Goal: Use online tool/utility: Utilize a website feature to perform a specific function

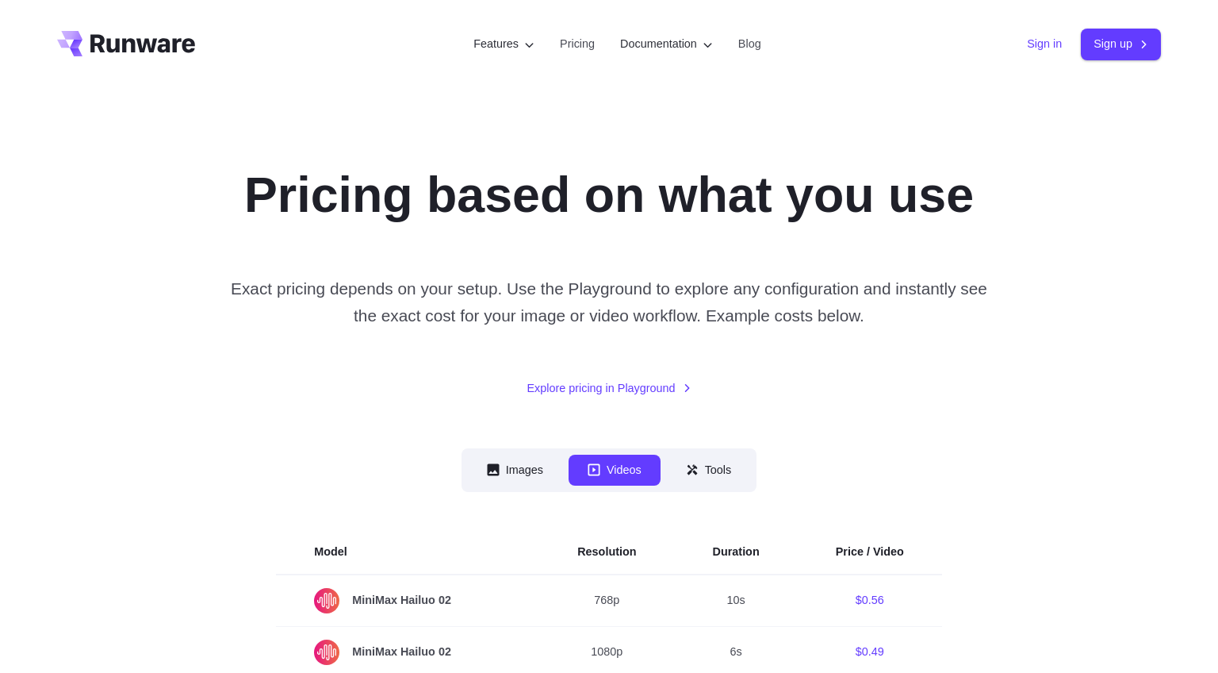
click at [1048, 46] on link "Sign in" at bounding box center [1044, 44] width 35 height 18
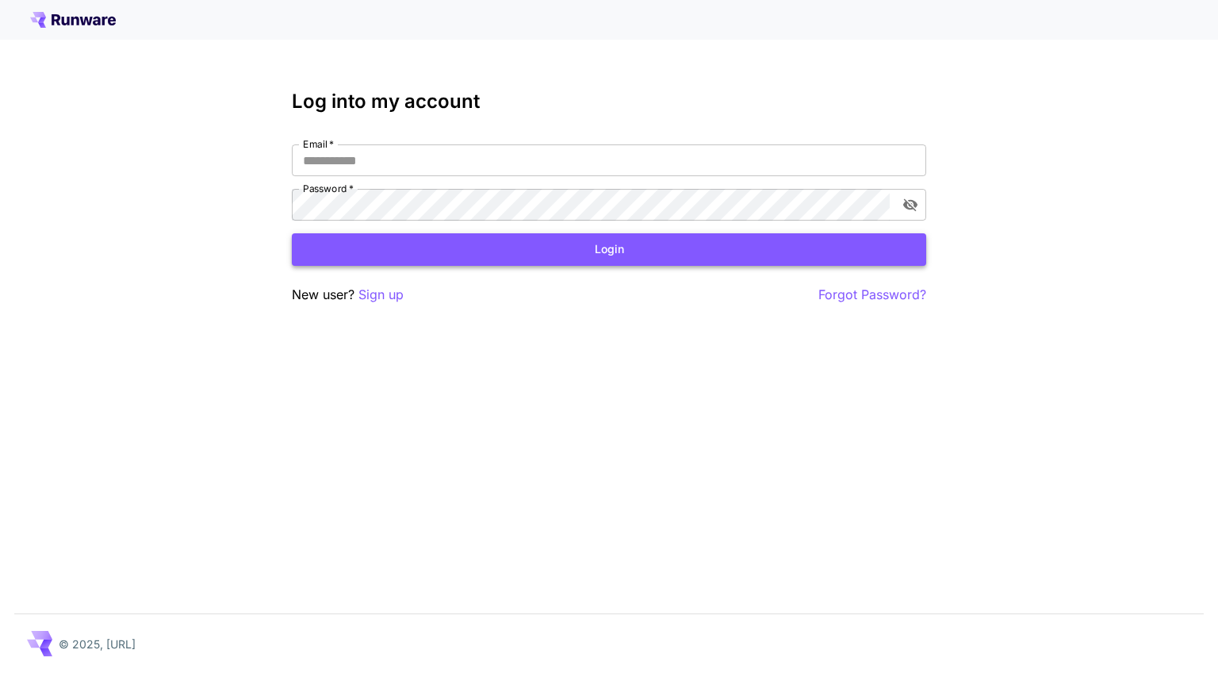
type input "**********"
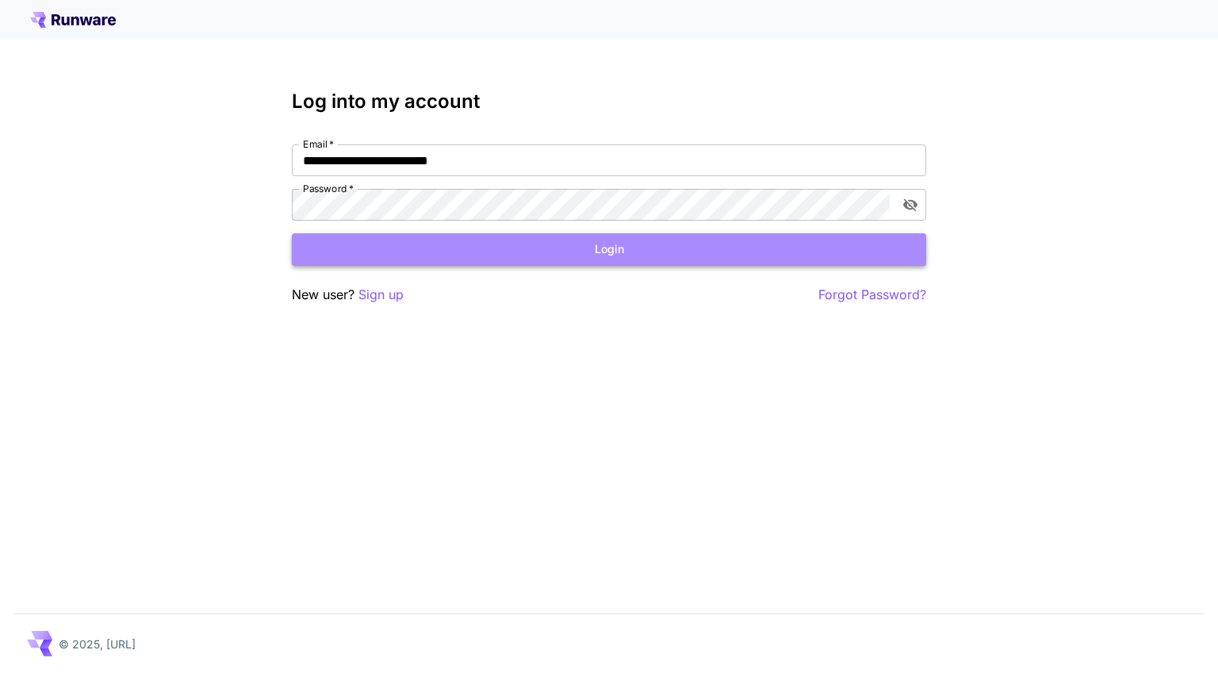
click at [432, 255] on button "Login" at bounding box center [609, 249] width 635 height 33
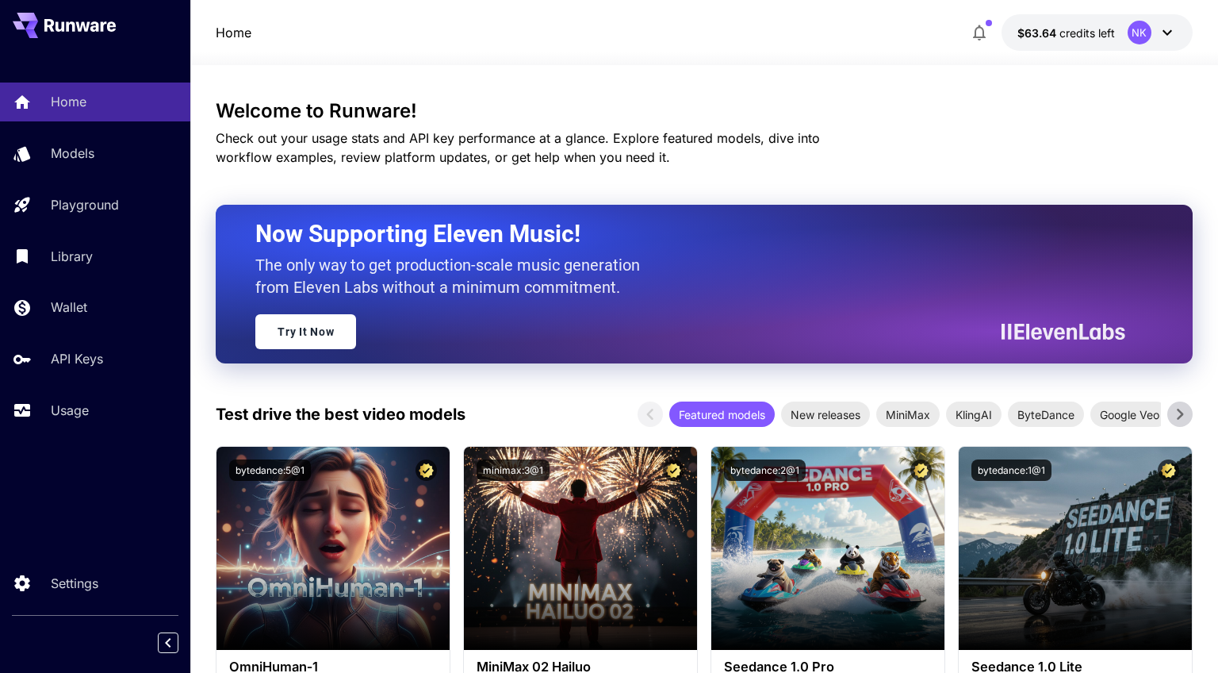
click at [1157, 29] on div "NK" at bounding box center [1152, 33] width 49 height 24
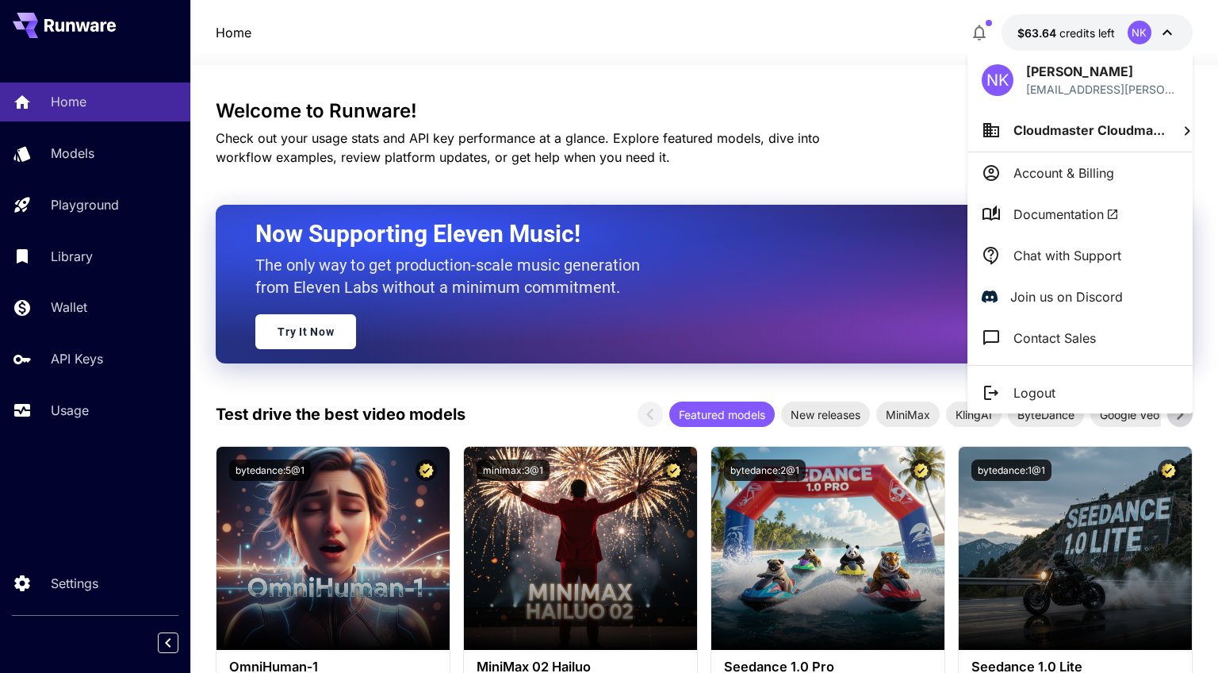
click at [874, 115] on div at bounding box center [609, 336] width 1218 height 673
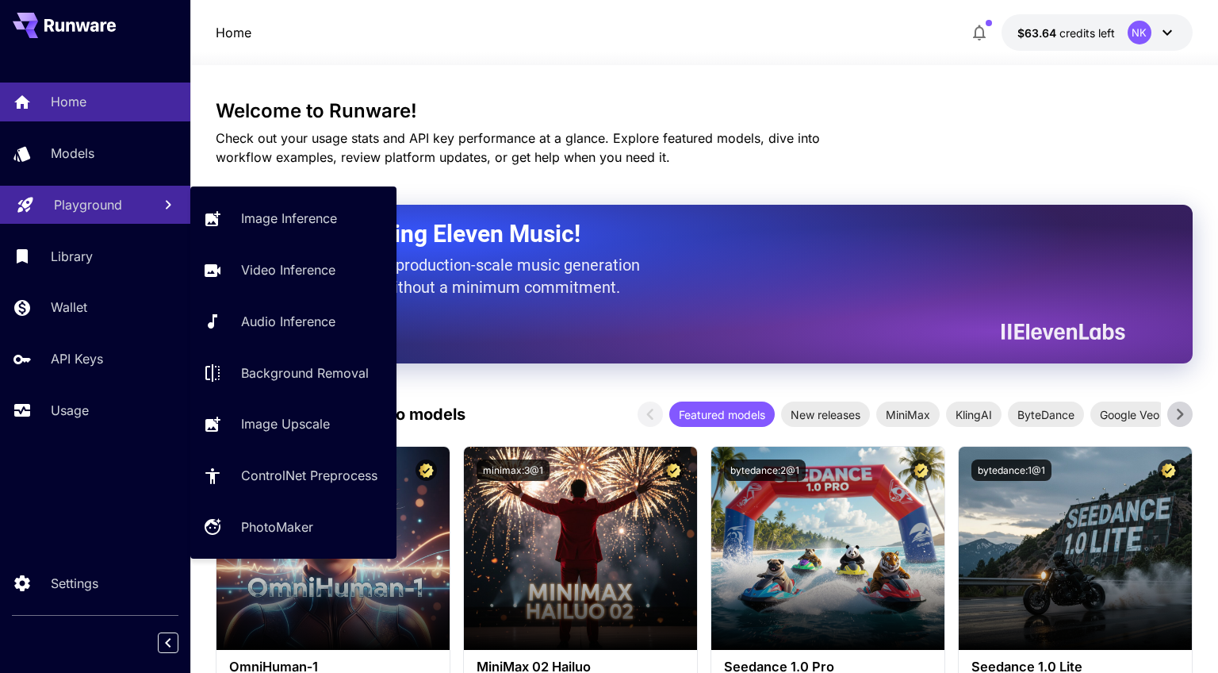
click at [95, 205] on p "Playground" at bounding box center [88, 204] width 68 height 19
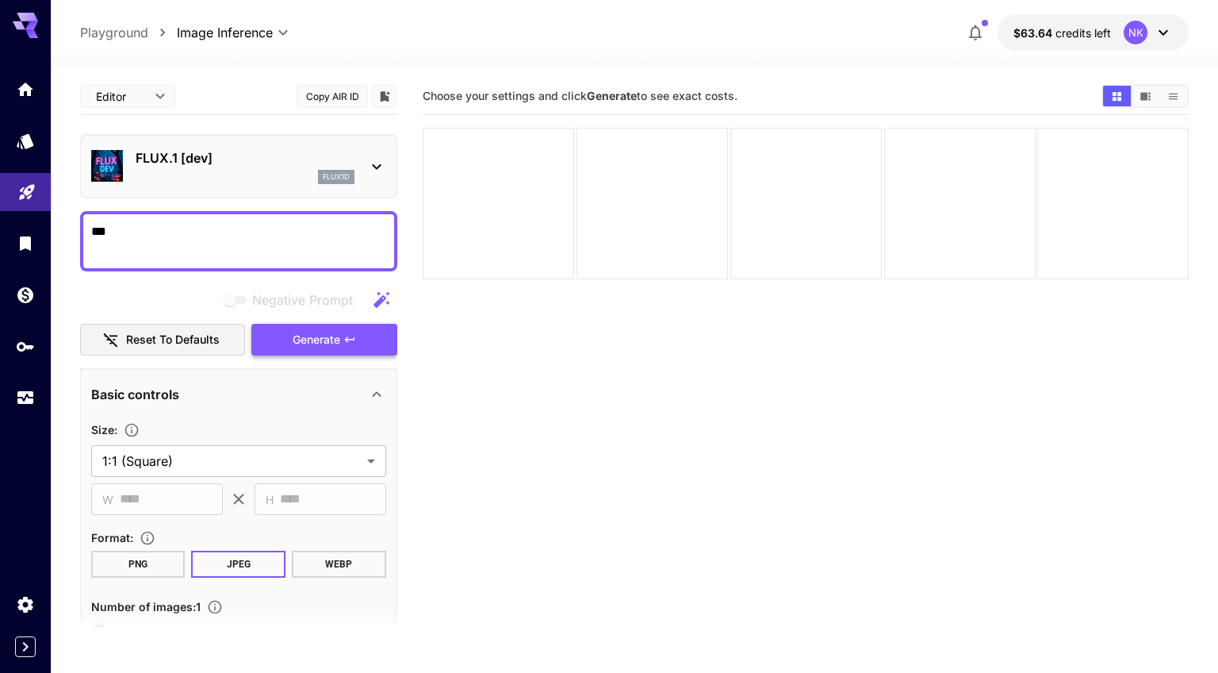
type textarea "***"
click at [313, 337] on span "Generate" at bounding box center [317, 340] width 48 height 20
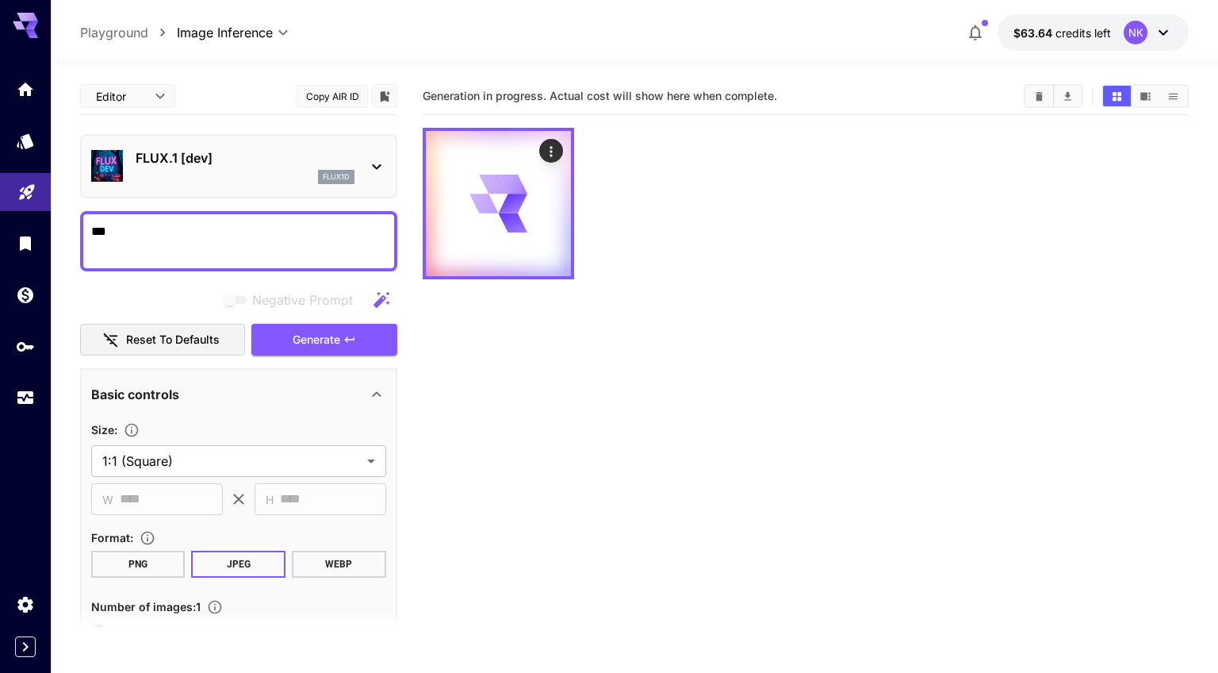
click at [768, 302] on section "Generation in progress. Actual cost will show here when complete." at bounding box center [806, 414] width 766 height 673
click at [536, 199] on div at bounding box center [498, 203] width 145 height 145
click at [555, 148] on icon "Actions" at bounding box center [551, 152] width 16 height 16
click at [673, 221] on div at bounding box center [609, 336] width 1218 height 673
click at [29, 86] on icon "Home" at bounding box center [27, 84] width 16 height 13
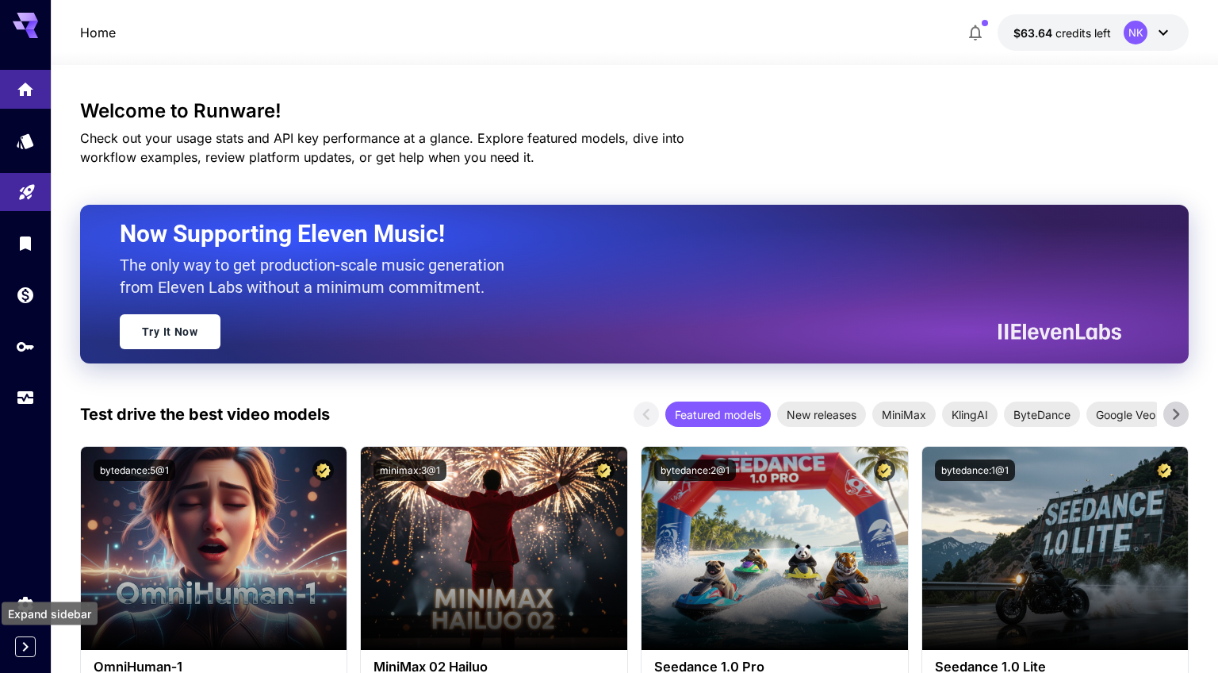
click at [23, 652] on icon "Expand sidebar" at bounding box center [25, 646] width 19 height 19
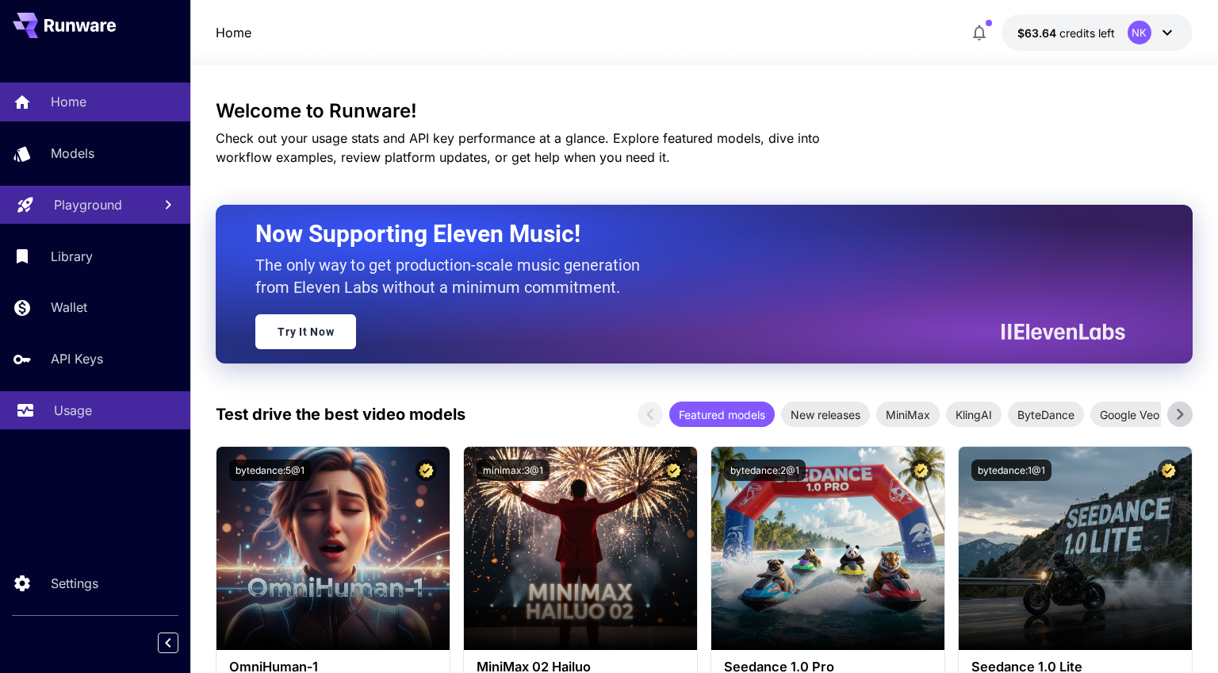
click at [68, 414] on p "Usage" at bounding box center [73, 410] width 38 height 19
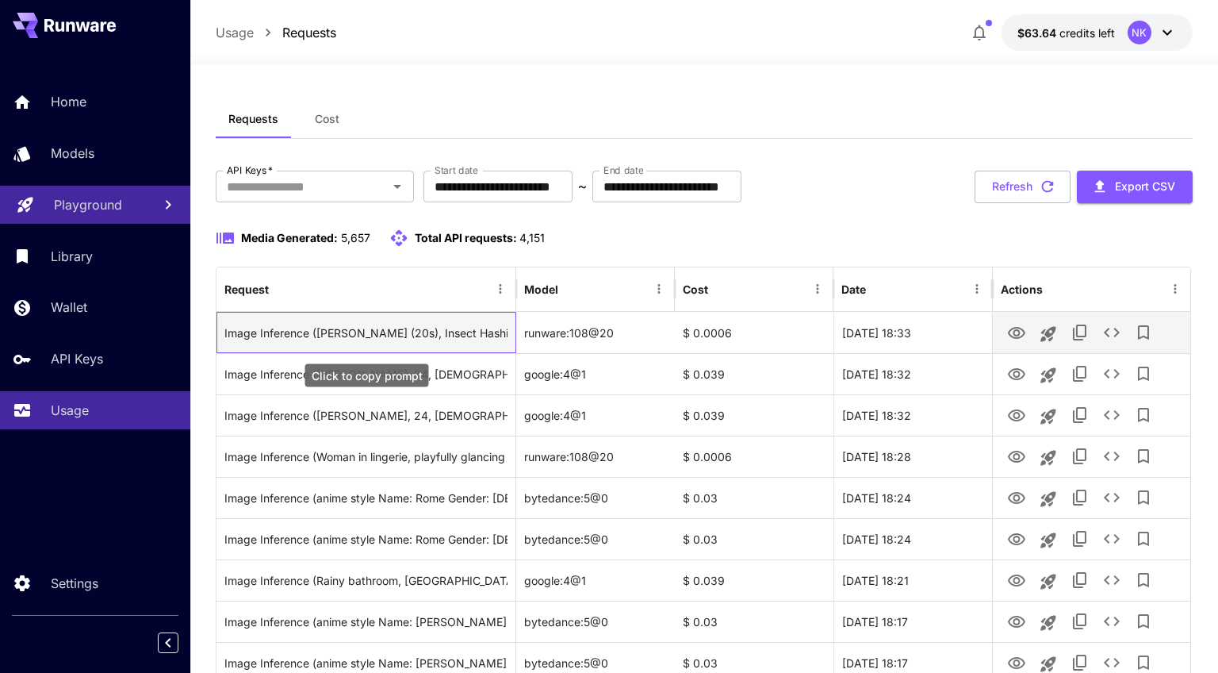
click at [474, 337] on div "Image Inference ([PERSON_NAME] (20s), Insect Hashira, lying on a futon. Black h…" at bounding box center [365, 333] width 283 height 40
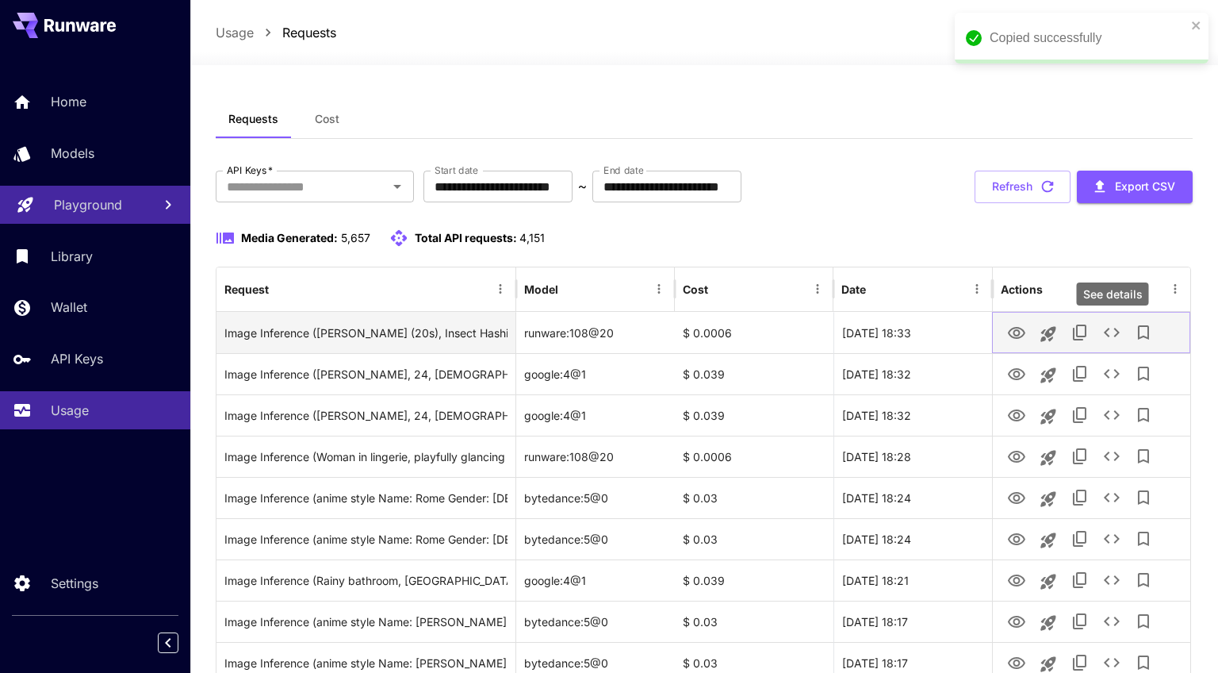
click at [1107, 334] on icon "See details" at bounding box center [1112, 333] width 16 height 10
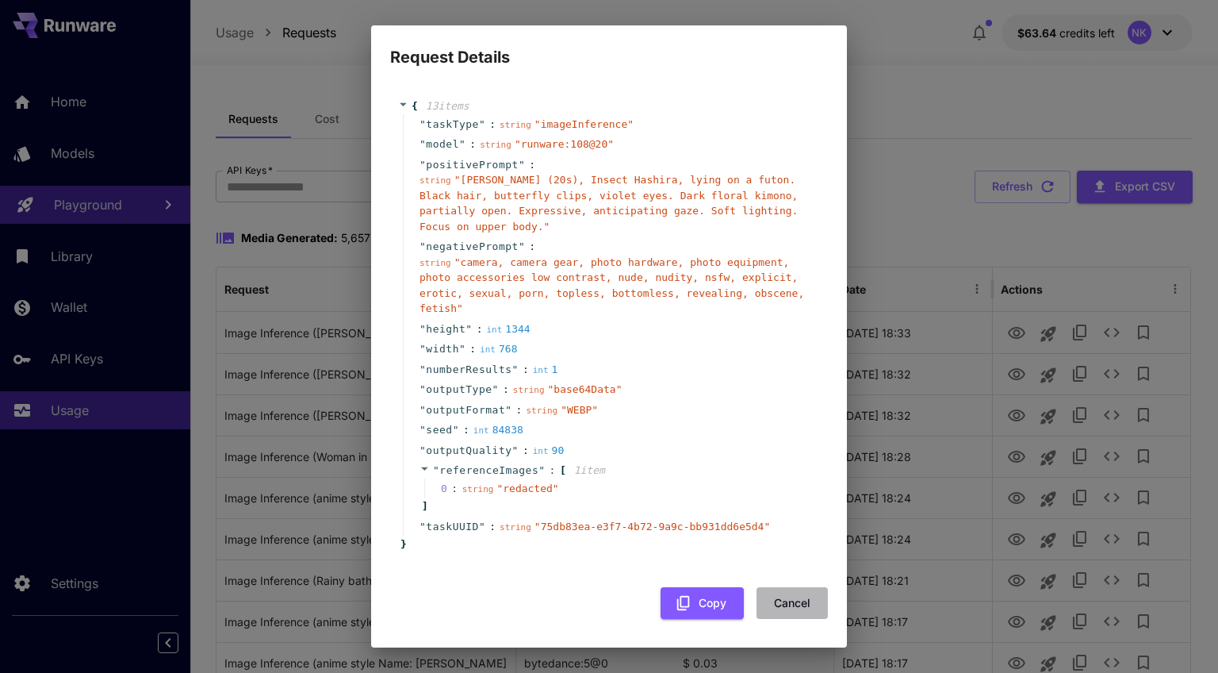
click at [798, 608] on button "Cancel" at bounding box center [792, 603] width 71 height 33
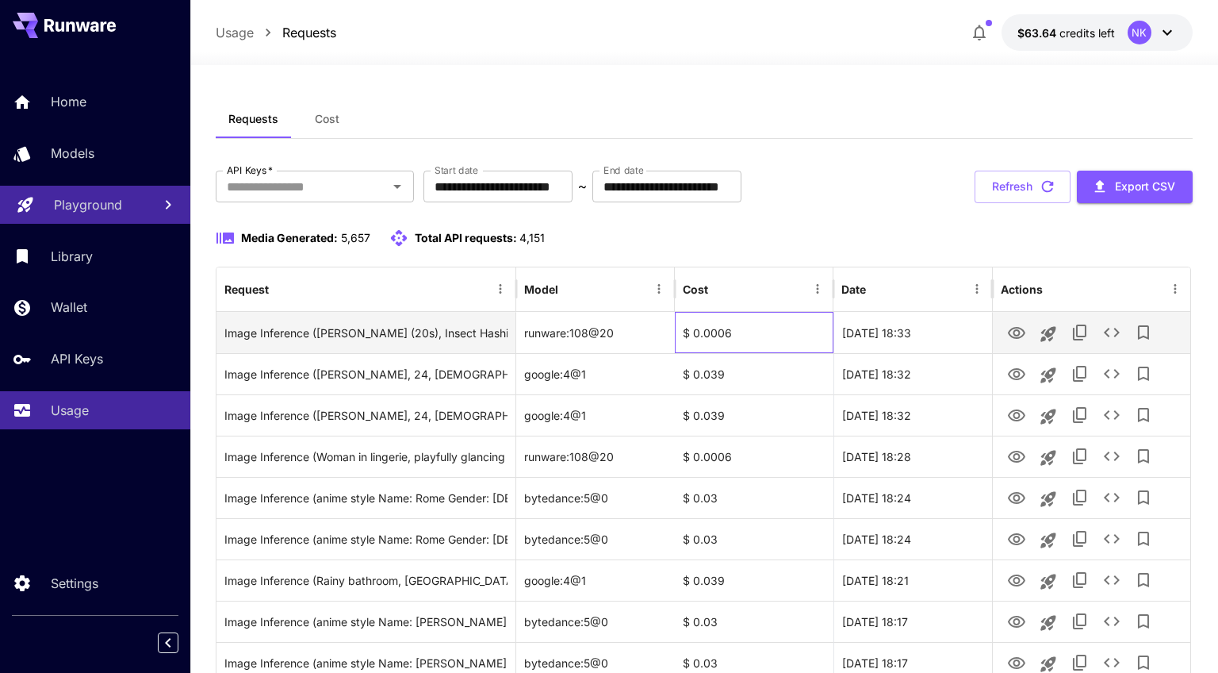
click at [719, 332] on div "$ 0.0006" at bounding box center [754, 332] width 159 height 41
copy div "0.0006"
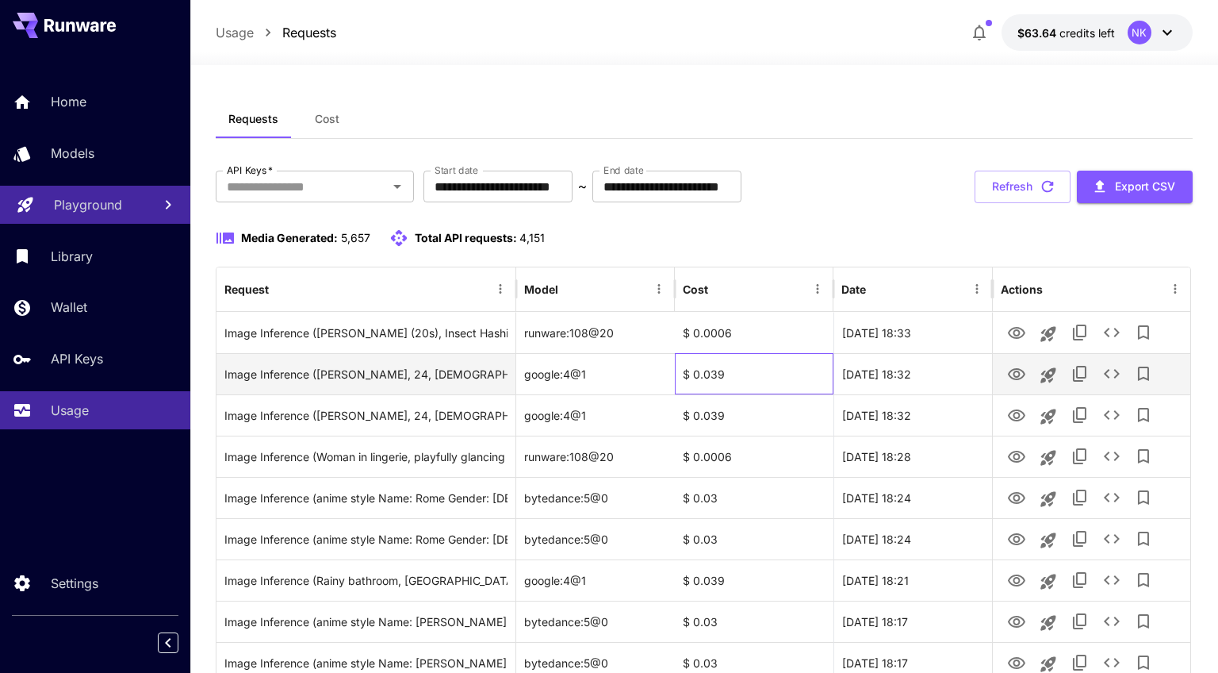
click at [708, 370] on div "$ 0.039" at bounding box center [754, 373] width 159 height 41
copy div "0.039"
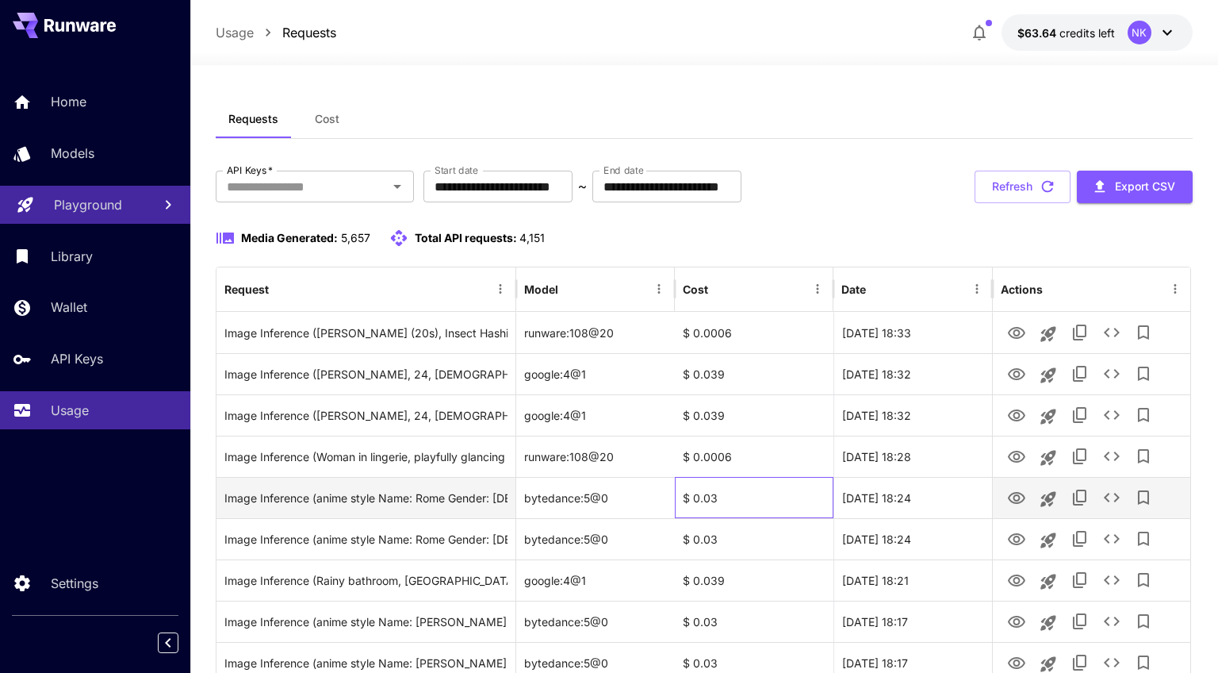
click at [710, 499] on div "$ 0.03" at bounding box center [754, 497] width 159 height 41
click at [710, 498] on div "$ 0.03" at bounding box center [754, 497] width 159 height 41
copy div "0.03"
click at [732, 508] on div "$ 0.03" at bounding box center [754, 497] width 159 height 41
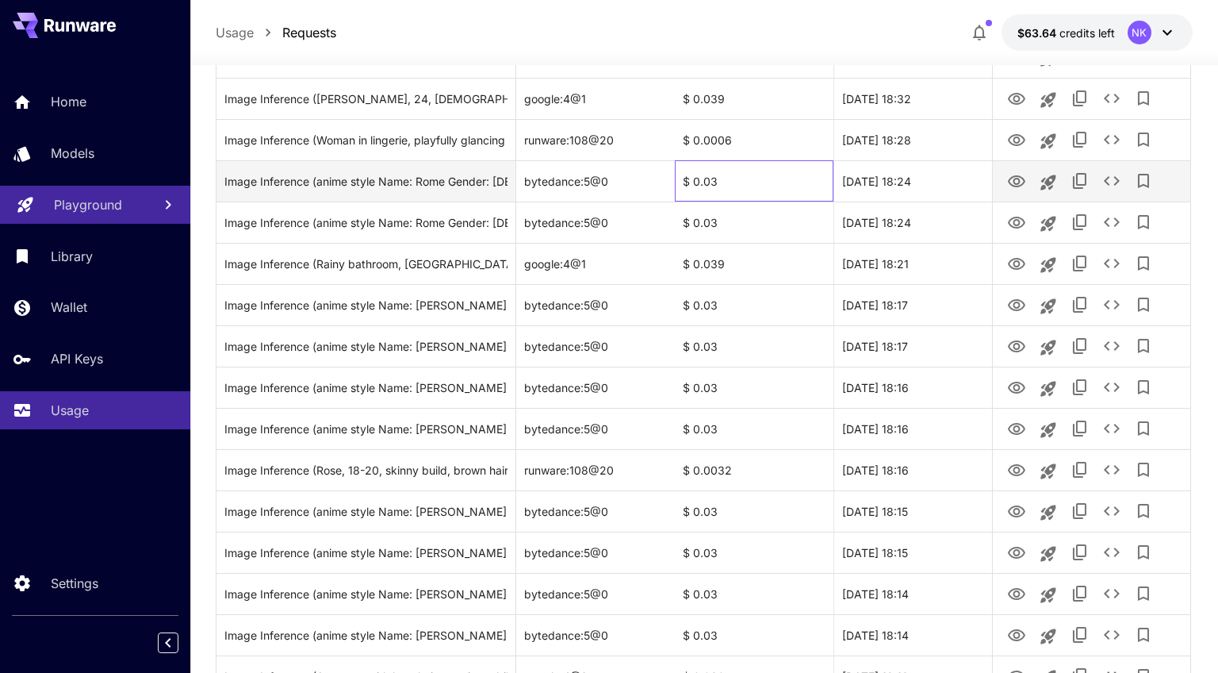
scroll to position [321, 0]
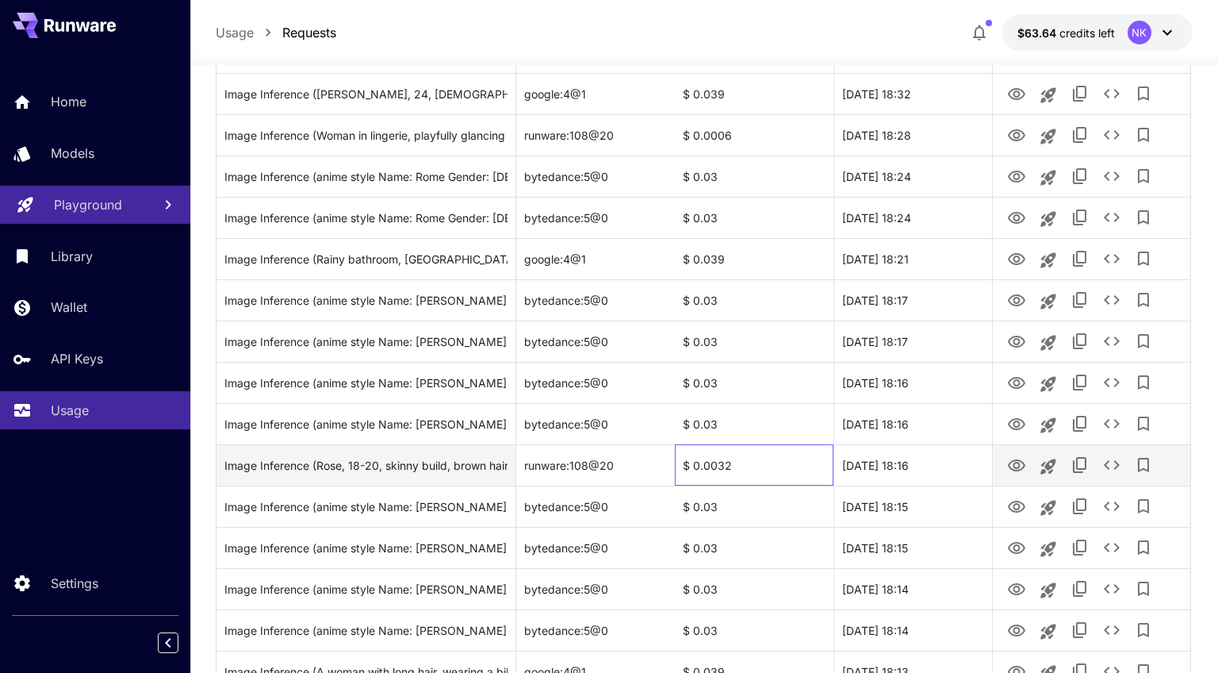
click at [719, 463] on div "$ 0.0032" at bounding box center [754, 464] width 159 height 41
copy div "0.0032"
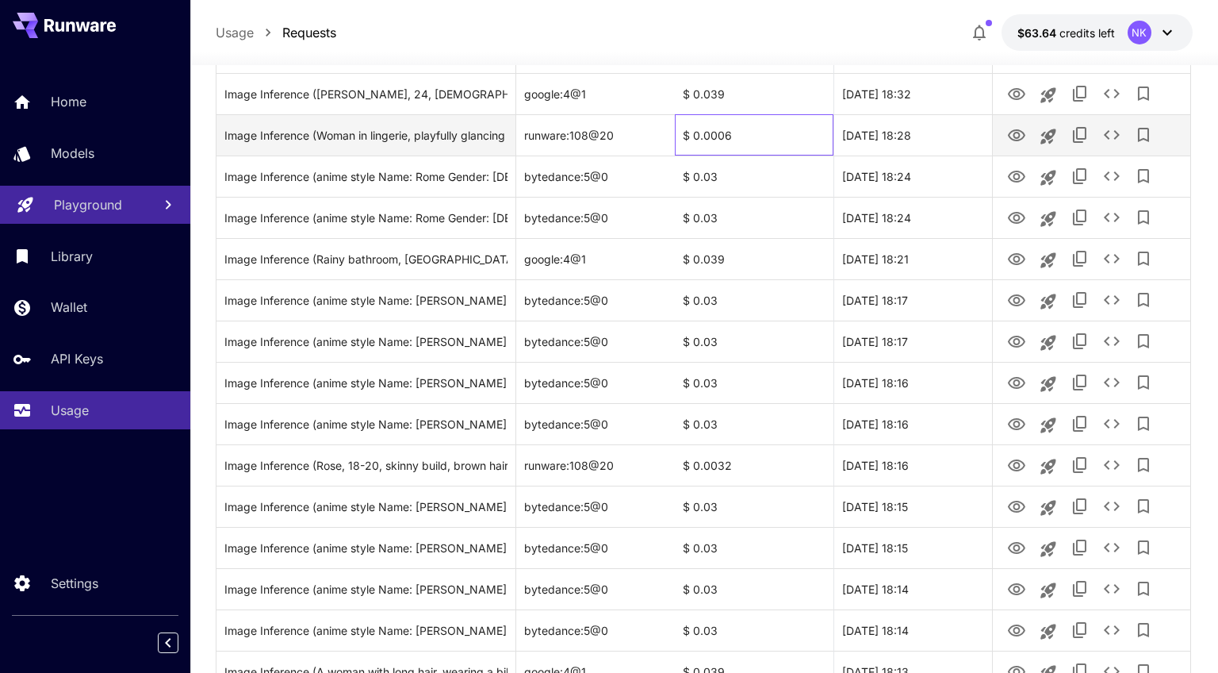
click at [717, 137] on div "$ 0.0006" at bounding box center [754, 134] width 159 height 41
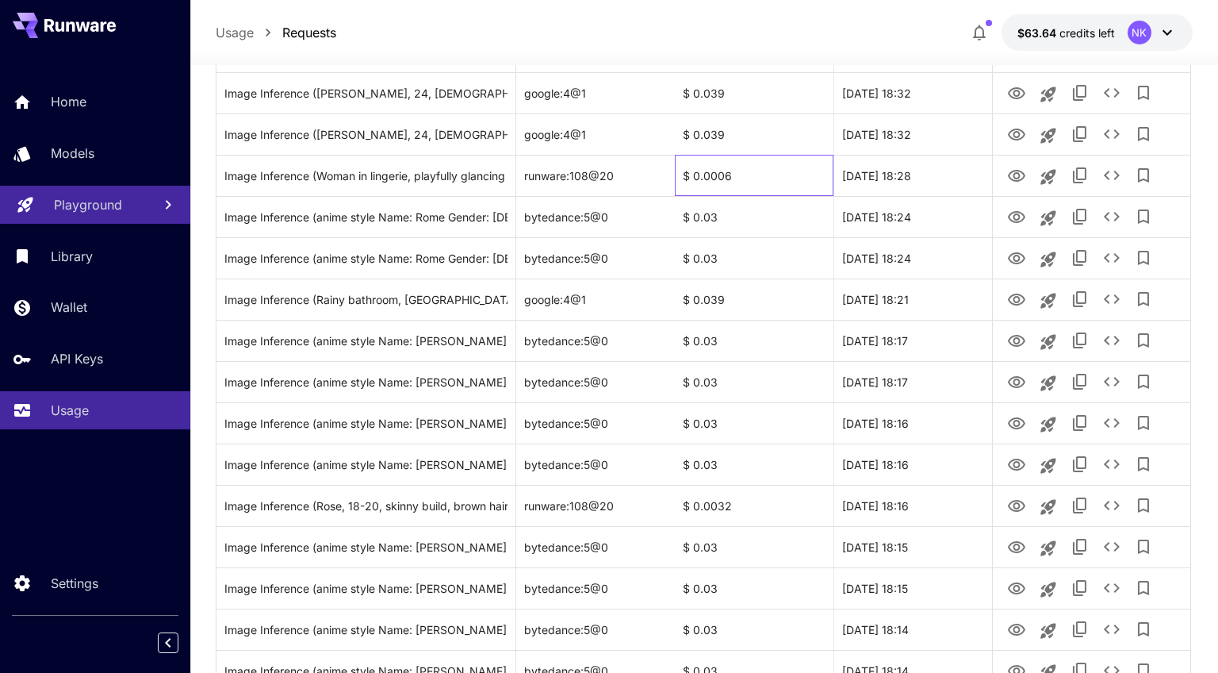
scroll to position [0, 0]
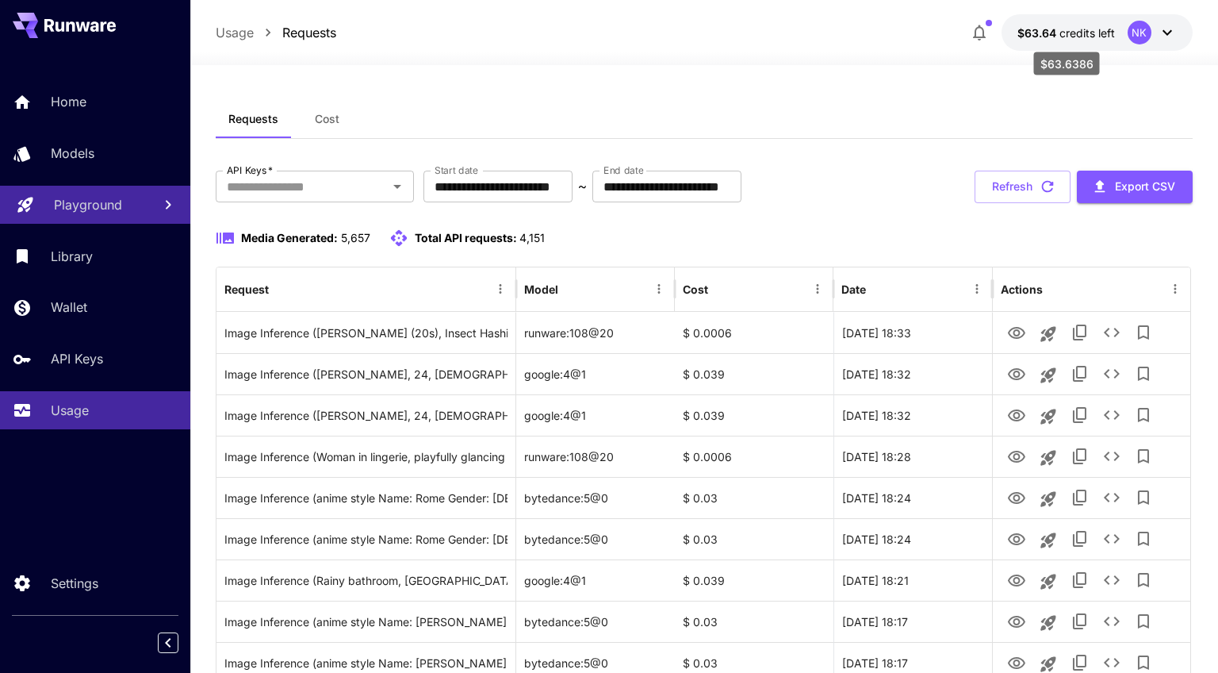
click at [1079, 29] on span "credits left" at bounding box center [1088, 32] width 56 height 13
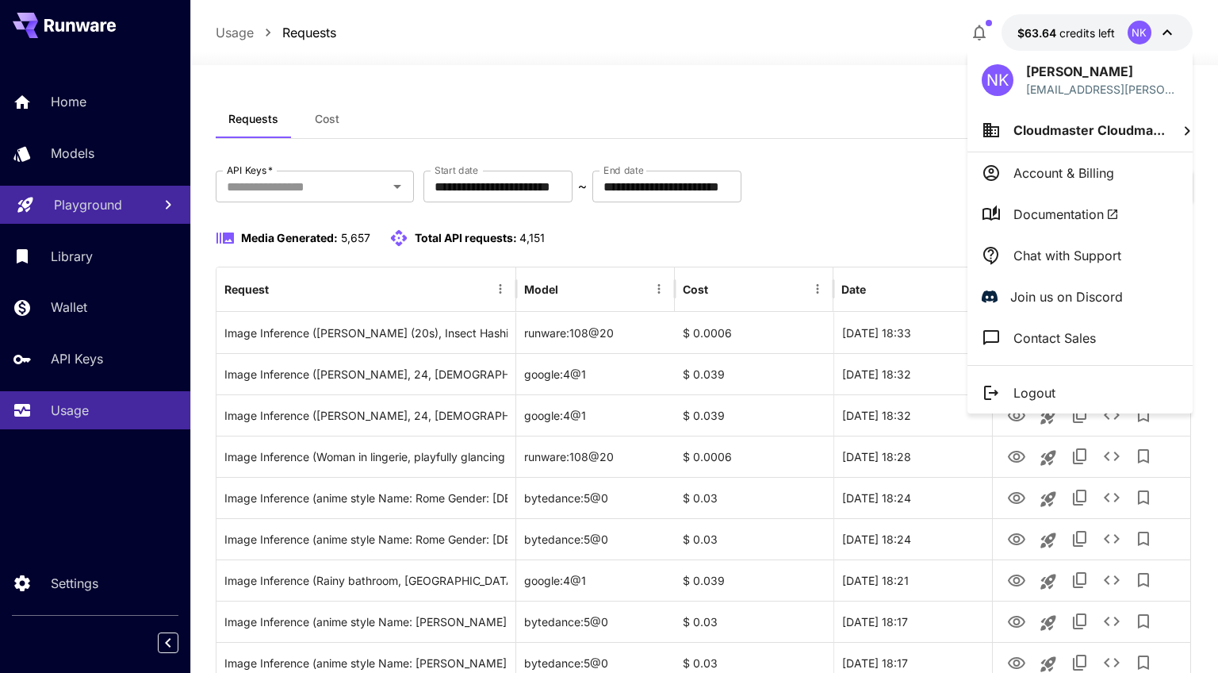
click at [984, 31] on div at bounding box center [609, 336] width 1218 height 673
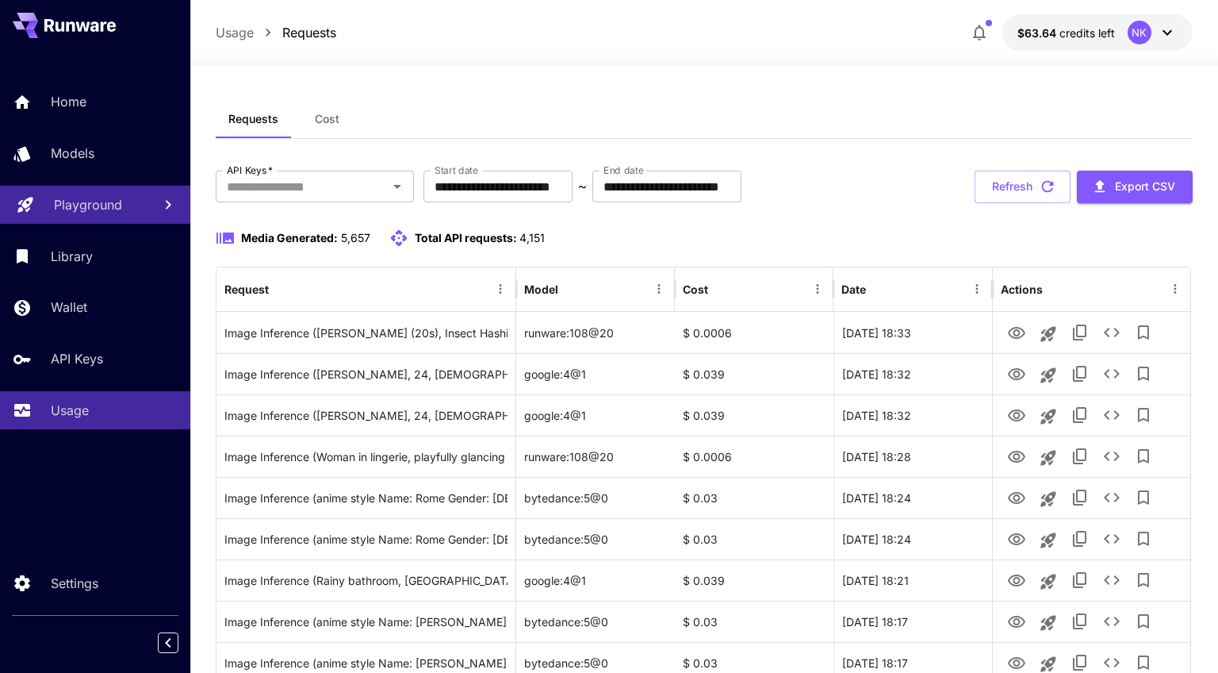
click at [978, 31] on icon "button" at bounding box center [979, 32] width 19 height 19
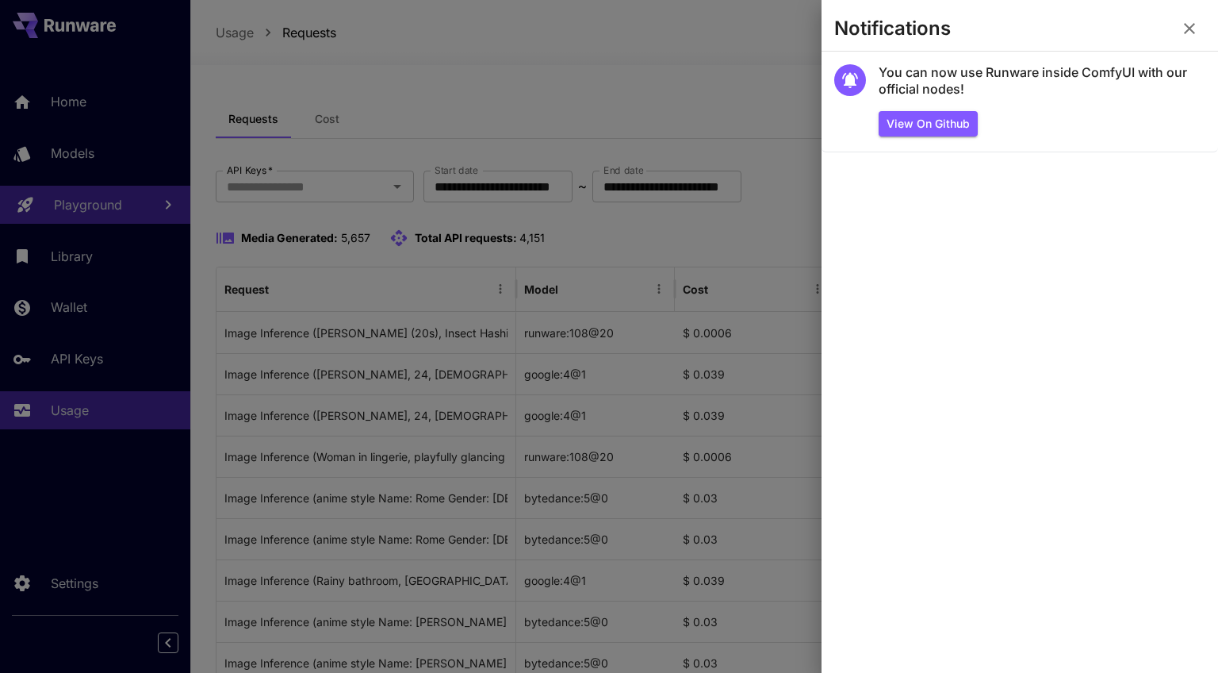
click at [1190, 25] on icon "button" at bounding box center [1189, 28] width 19 height 19
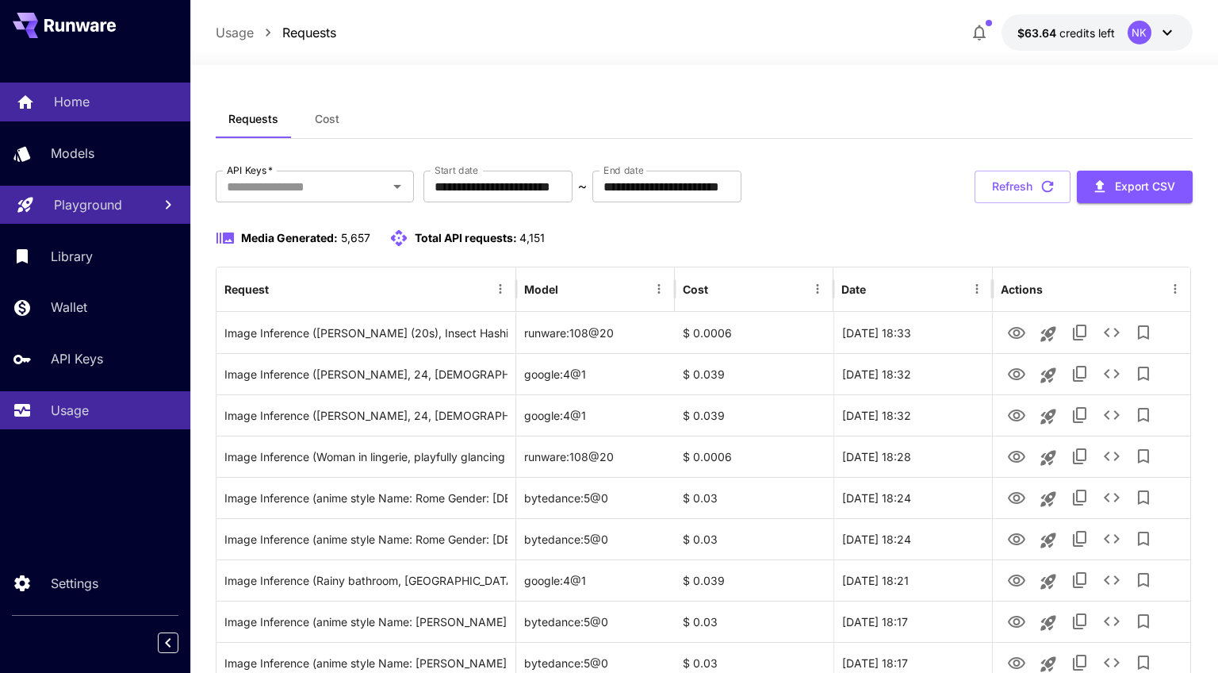
click at [47, 115] on link "Home" at bounding box center [95, 101] width 190 height 39
